Goal: Check status: Check status

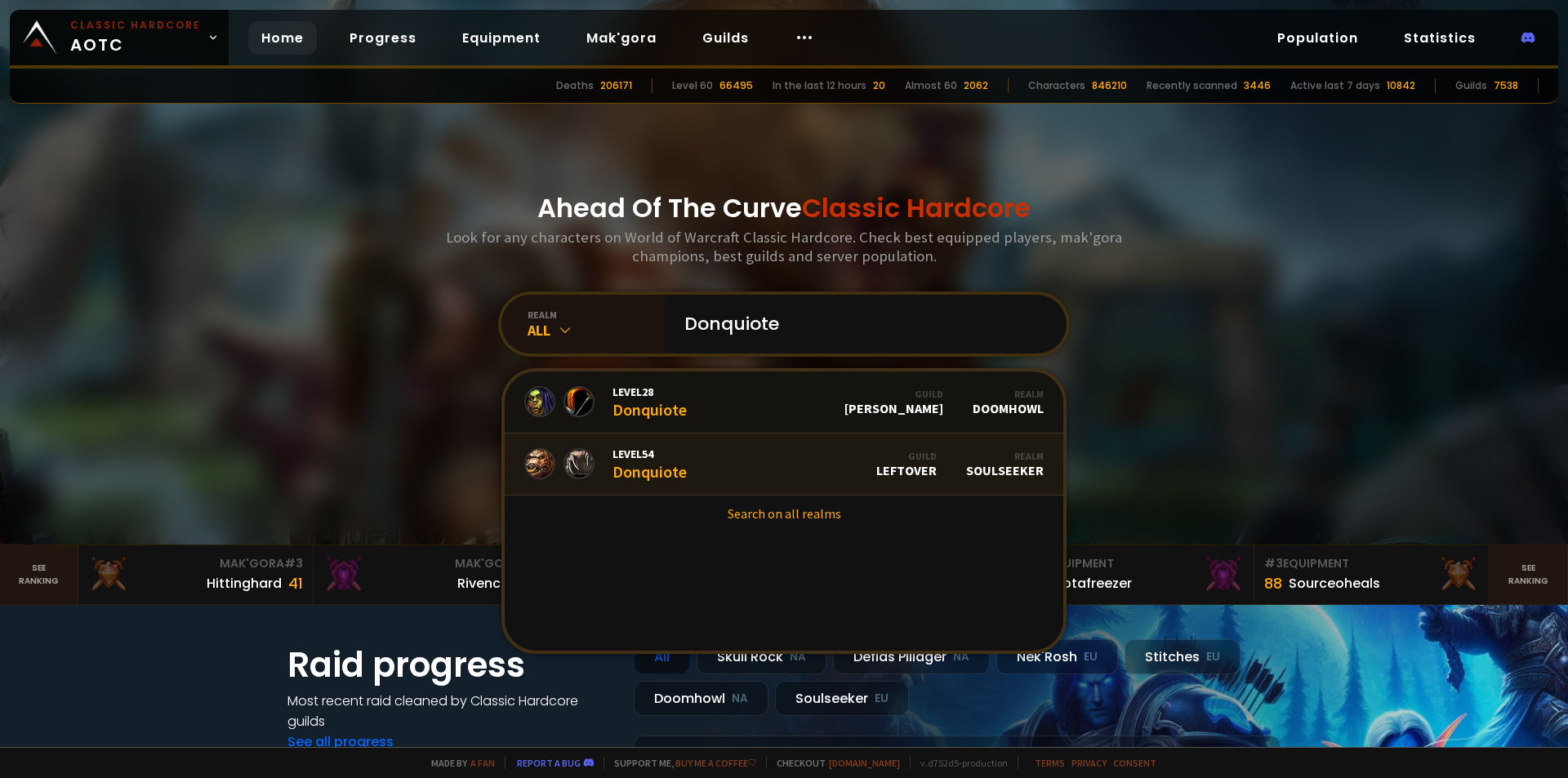
type input "Donquiote"
click at [674, 469] on div "Level 54 Donquiote" at bounding box center [649, 464] width 74 height 35
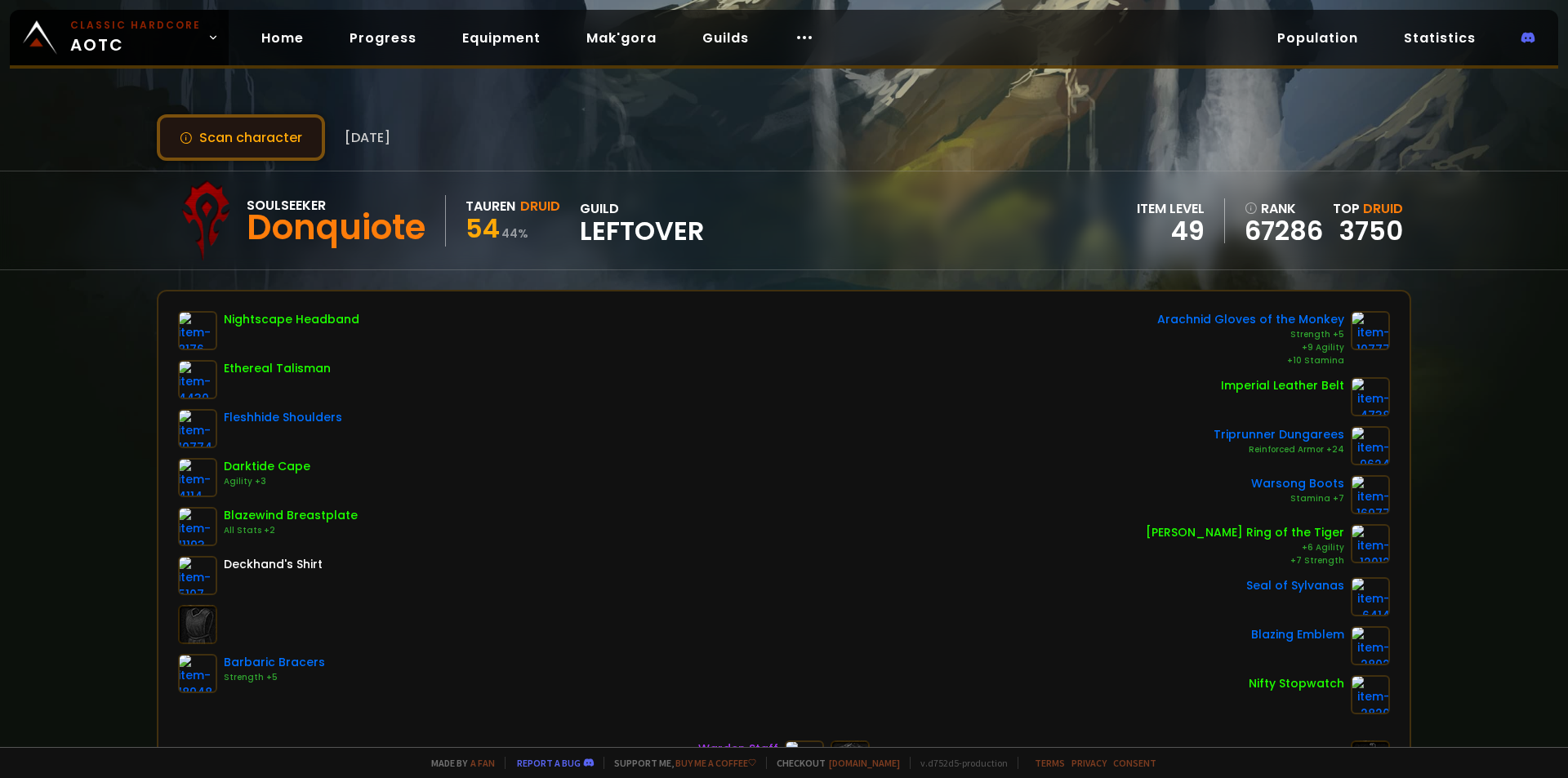
click at [270, 138] on button "Scan character" at bounding box center [241, 137] width 168 height 47
click at [221, 146] on button "Scan character" at bounding box center [241, 137] width 168 height 47
